Goal: Check status: Check status

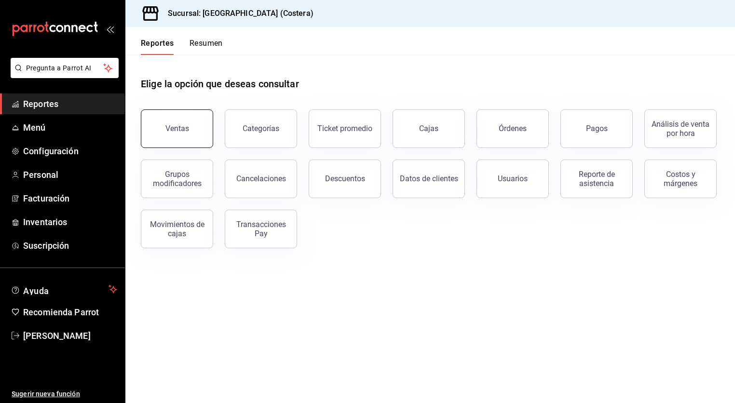
scroll to position [0, 0]
click at [182, 126] on div "Ventas" at bounding box center [177, 128] width 24 height 9
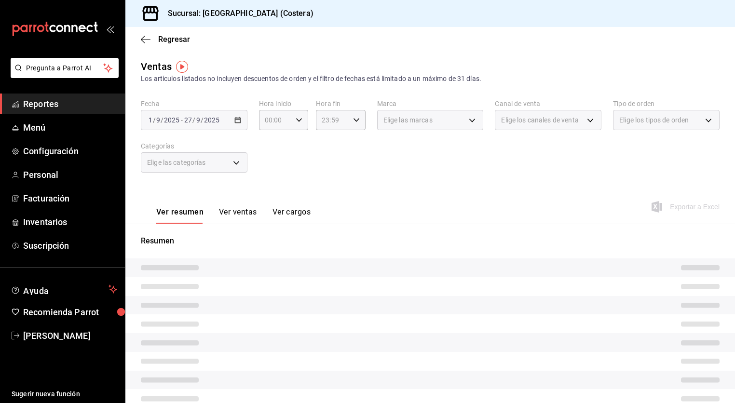
click at [237, 125] on div "[DATE] [DATE] - [DATE] [DATE]" at bounding box center [194, 120] width 107 height 20
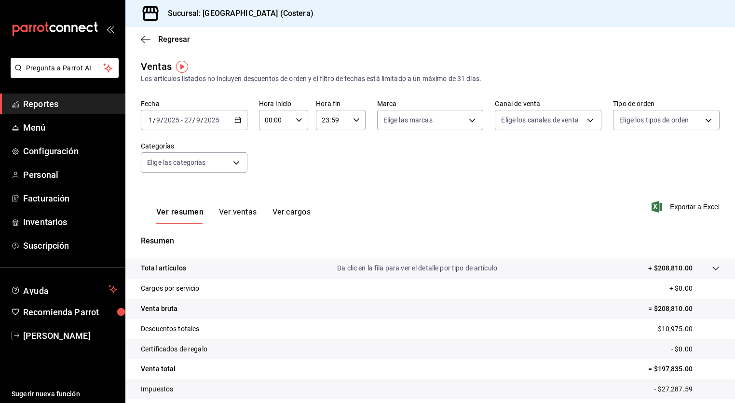
click at [238, 123] on \(Stroke\) "button" at bounding box center [238, 120] width 6 height 5
click at [155, 150] on span "Hoy" at bounding box center [186, 149] width 75 height 10
click at [219, 216] on button "Ver ventas" at bounding box center [238, 215] width 38 height 16
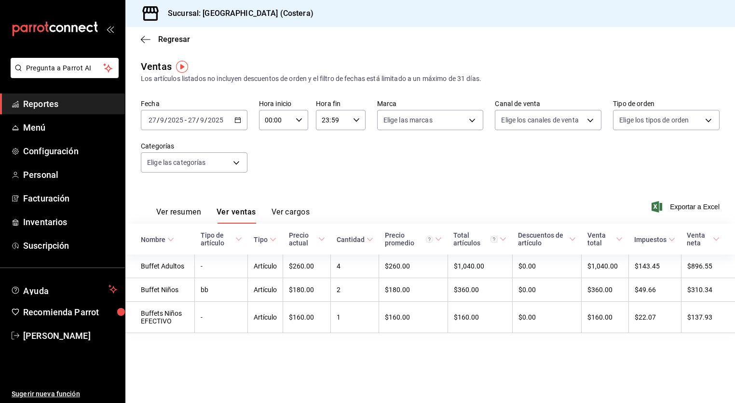
click at [63, 105] on span "Reportes" at bounding box center [70, 103] width 94 height 13
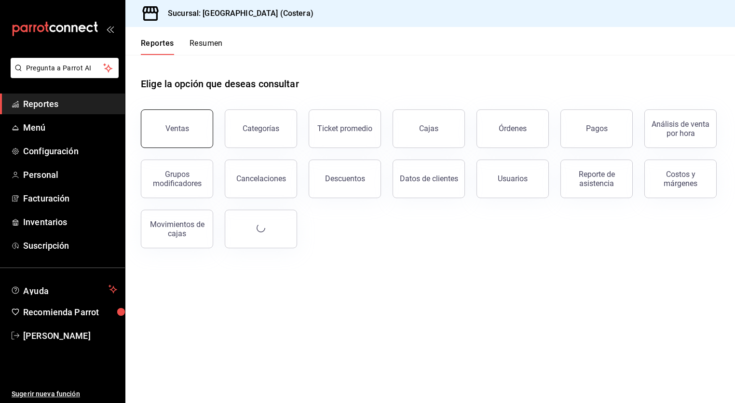
click at [190, 145] on button "Ventas" at bounding box center [177, 128] width 72 height 39
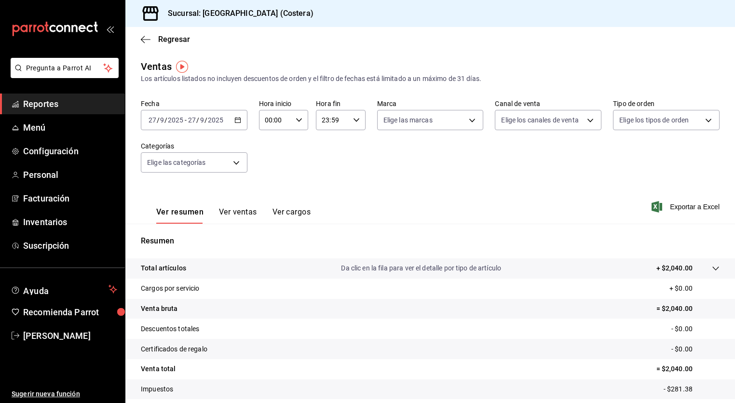
click at [239, 213] on button "Ver ventas" at bounding box center [238, 215] width 38 height 16
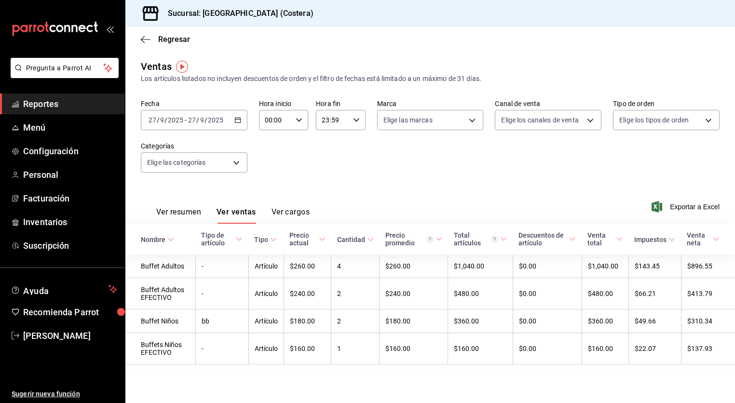
click at [183, 214] on button "Ver resumen" at bounding box center [178, 215] width 45 height 16
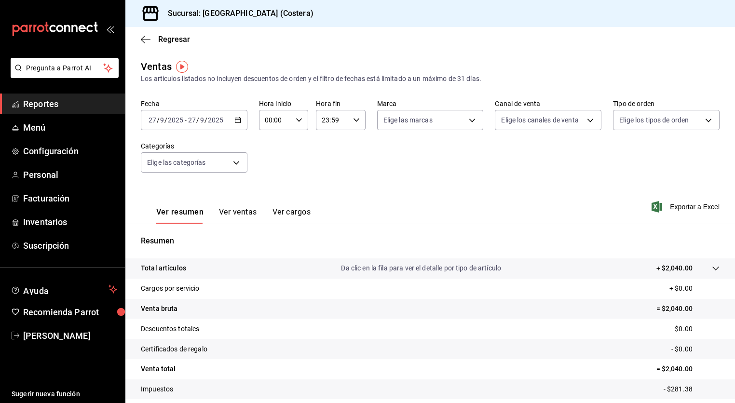
click at [230, 211] on button "Ver ventas" at bounding box center [238, 215] width 38 height 16
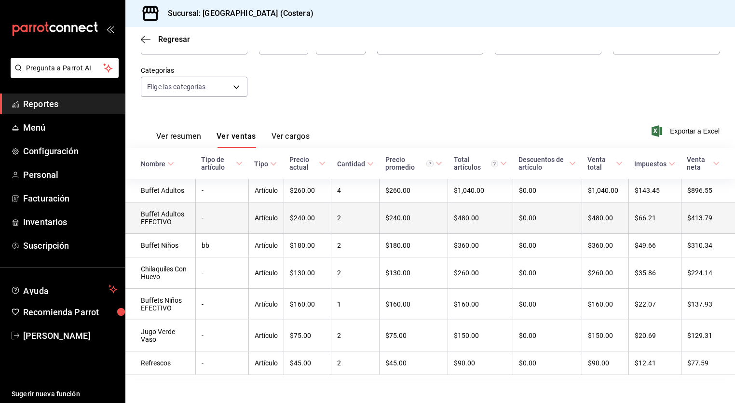
scroll to position [75, 0]
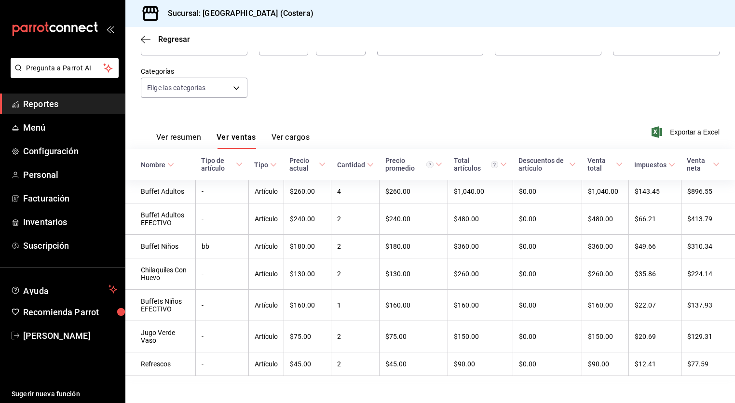
click at [164, 130] on div "Ver resumen Ver ventas Ver cargos" at bounding box center [225, 135] width 169 height 28
click at [164, 134] on button "Ver resumen" at bounding box center [178, 141] width 45 height 16
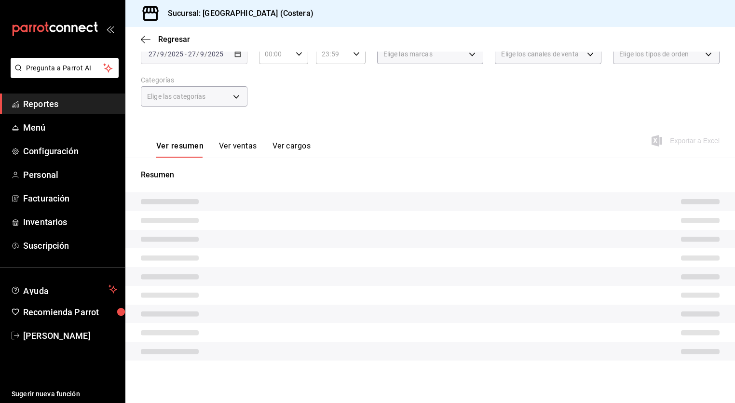
scroll to position [59, 0]
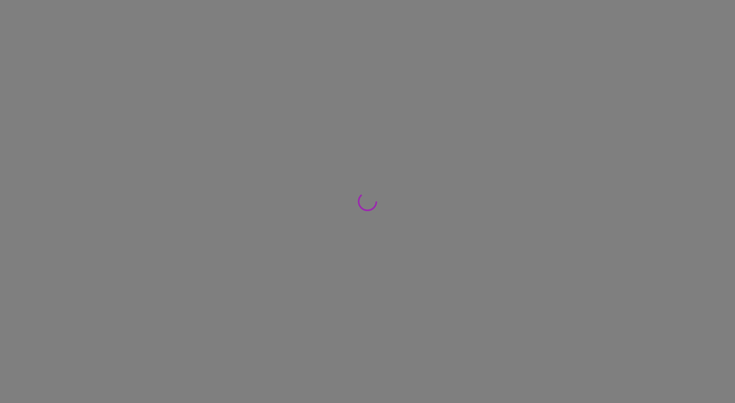
click at [43, 102] on div at bounding box center [367, 201] width 735 height 403
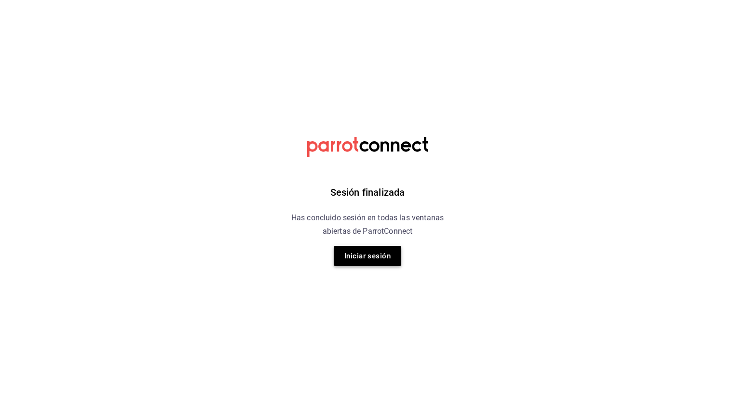
click at [384, 250] on button "Iniciar sesión" at bounding box center [368, 256] width 68 height 20
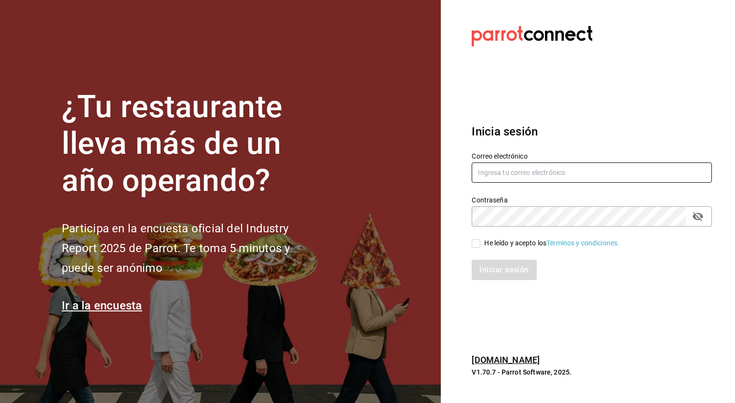
type input "angel.suastegui.alfa@gmail.com"
click at [473, 245] on div "He leído y acepto los Términos y condiciones." at bounding box center [586, 238] width 252 height 22
click at [476, 245] on input "He leído y acepto los Términos y condiciones." at bounding box center [476, 243] width 9 height 9
checkbox input "true"
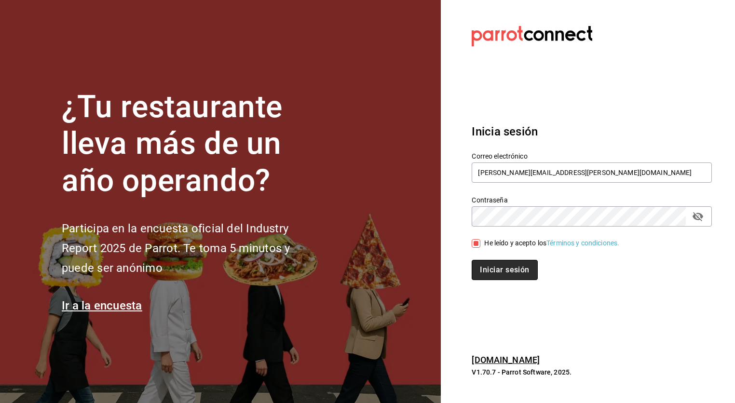
click at [493, 272] on button "Iniciar sesión" at bounding box center [505, 270] width 66 height 20
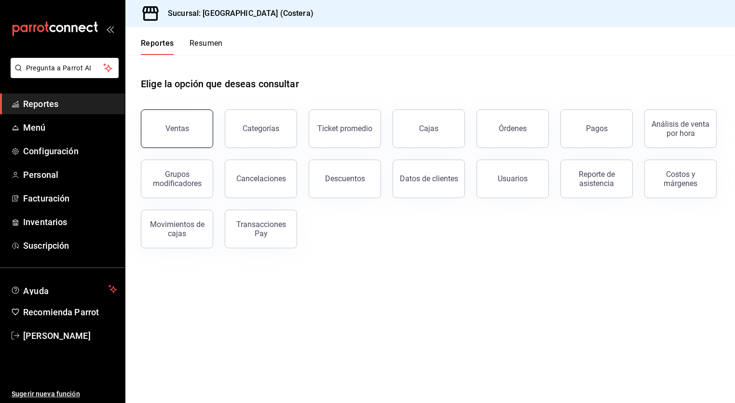
click at [162, 129] on button "Ventas" at bounding box center [177, 128] width 72 height 39
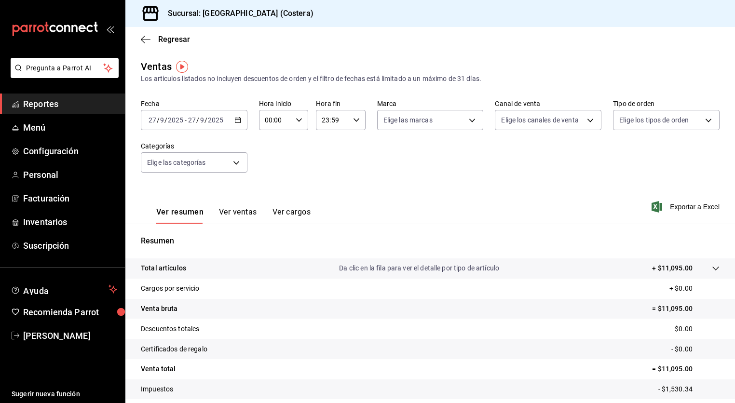
click at [237, 211] on button "Ver ventas" at bounding box center [238, 215] width 38 height 16
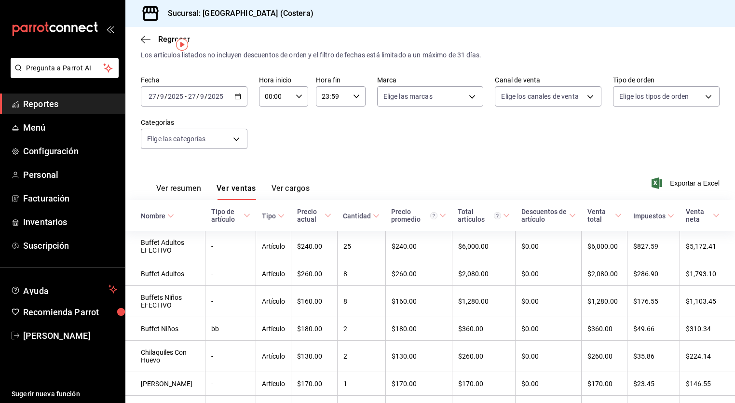
scroll to position [25, 0]
click at [182, 188] on button "Ver resumen" at bounding box center [178, 191] width 45 height 16
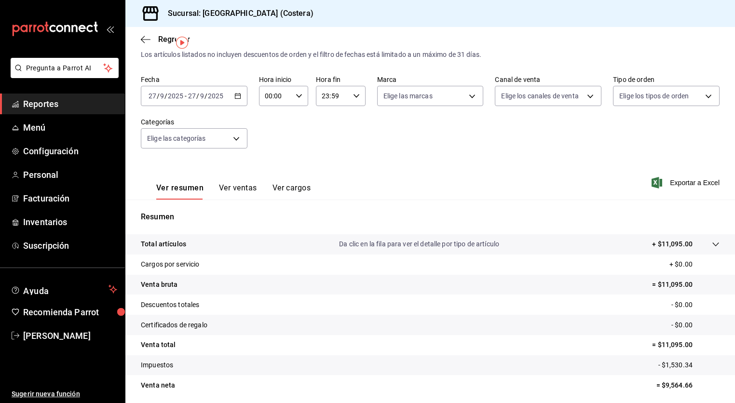
scroll to position [25, 0]
